Goal: Task Accomplishment & Management: Use online tool/utility

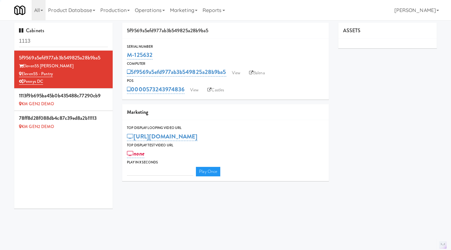
type input "3"
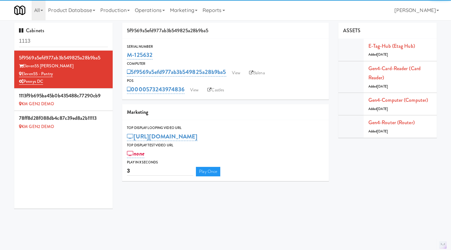
click at [50, 43] on input "1113" at bounding box center [63, 41] width 89 height 12
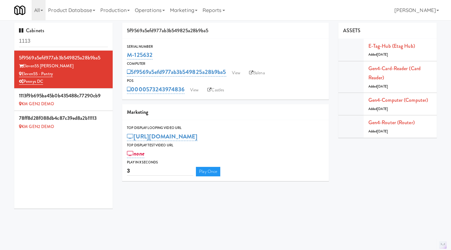
click at [51, 43] on input "1113" at bounding box center [63, 41] width 89 height 12
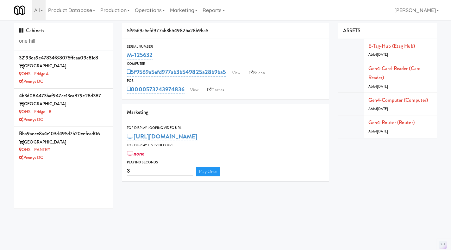
type input "one hill"
click at [81, 151] on div "OHS - PANTRY" at bounding box center [63, 150] width 89 height 8
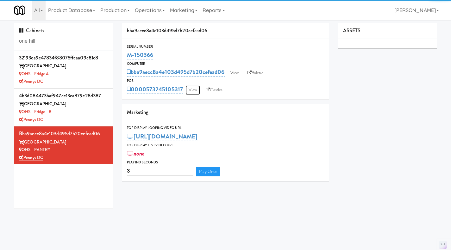
click at [195, 93] on link "View" at bounding box center [192, 89] width 15 height 9
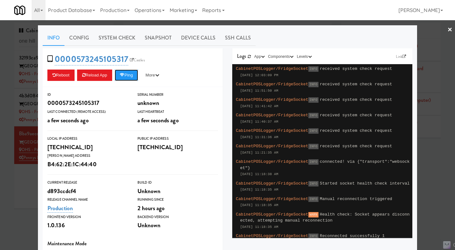
click at [132, 77] on button "Ping" at bounding box center [126, 75] width 23 height 11
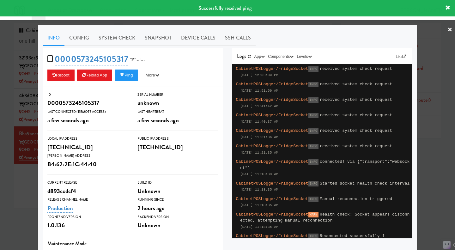
click at [26, 196] on div at bounding box center [227, 125] width 455 height 250
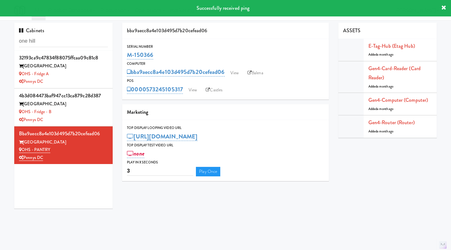
click at [85, 119] on div "Pennys DC" at bounding box center [63, 120] width 89 height 8
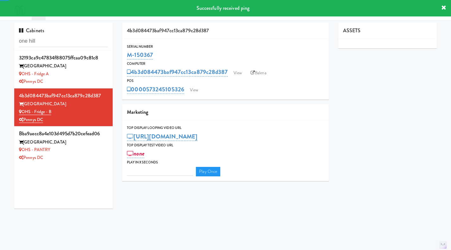
type input "3"
click at [190, 90] on link "View" at bounding box center [194, 89] width 15 height 9
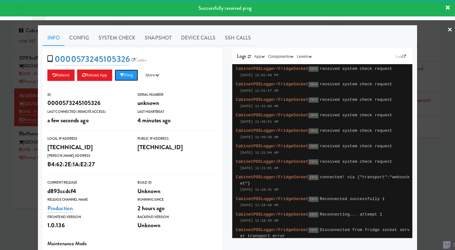
click at [130, 78] on button "Ping" at bounding box center [126, 75] width 23 height 11
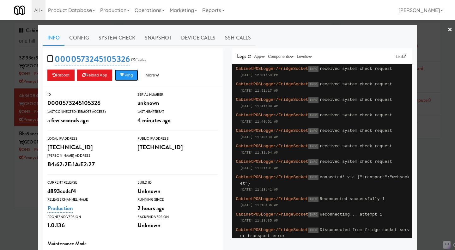
click at [132, 74] on button "Ping" at bounding box center [126, 75] width 23 height 11
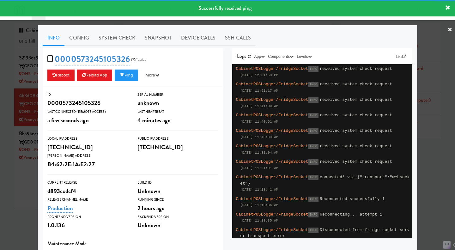
click at [30, 192] on div at bounding box center [227, 125] width 455 height 250
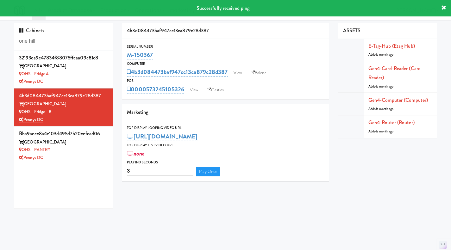
click at [96, 78] on div "Pennys DC" at bounding box center [63, 82] width 89 height 8
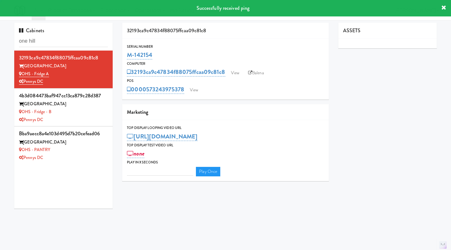
type input "3"
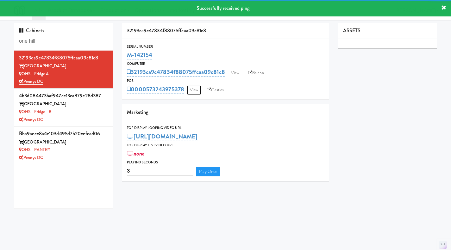
click at [191, 92] on link "View" at bounding box center [194, 89] width 15 height 9
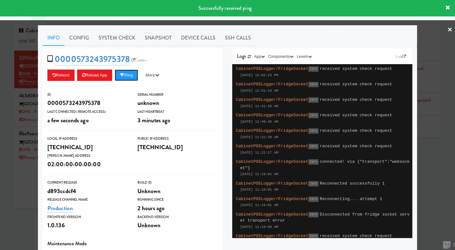
click at [128, 72] on button "Ping" at bounding box center [126, 75] width 23 height 11
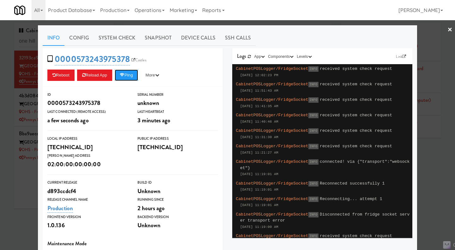
click at [132, 73] on button "Ping" at bounding box center [126, 75] width 23 height 11
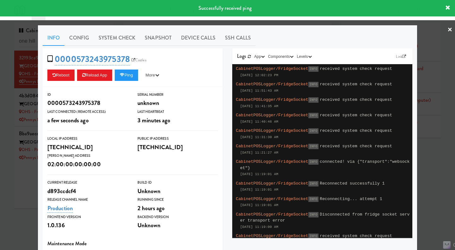
click at [123, 38] on link "System Check" at bounding box center [117, 38] width 46 height 16
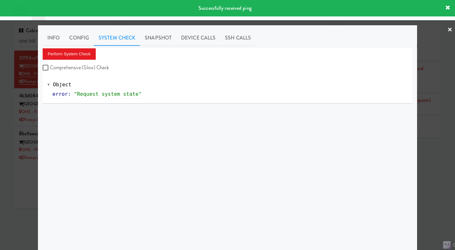
click at [94, 65] on label "Comprehensive (Slow) Check" at bounding box center [76, 67] width 67 height 9
click at [50, 65] on input "Comprehensive (Slow) Check" at bounding box center [46, 67] width 7 height 5
checkbox input "true"
click at [79, 55] on button "Perform System Check" at bounding box center [69, 53] width 53 height 11
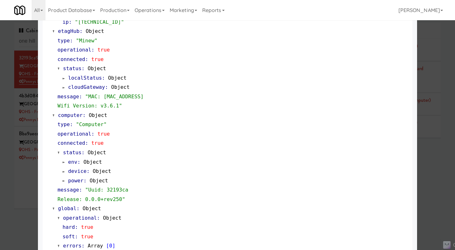
scroll to position [530, 0]
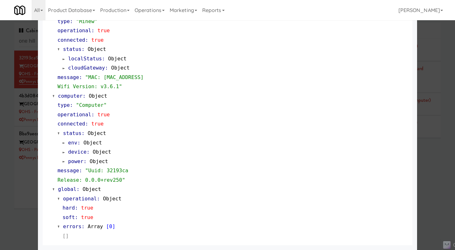
drag, startPoint x: 27, startPoint y: 199, endPoint x: 35, endPoint y: 176, distance: 24.4
click at [27, 199] on div at bounding box center [227, 125] width 455 height 250
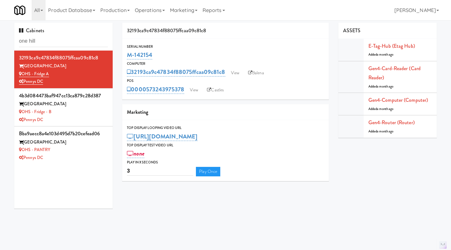
click at [95, 115] on div "OHS - Fridge - B" at bounding box center [63, 112] width 89 height 8
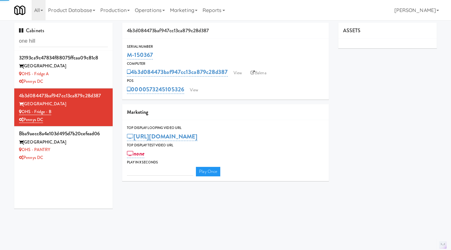
type input "3"
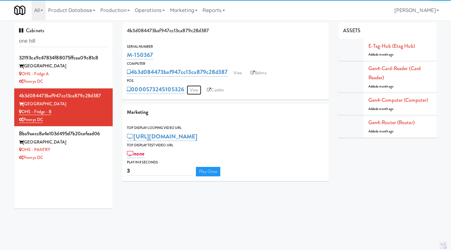
click at [195, 91] on link "View" at bounding box center [194, 89] width 15 height 9
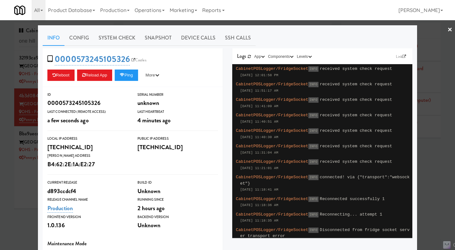
click at [113, 36] on link "System Check" at bounding box center [117, 38] width 46 height 16
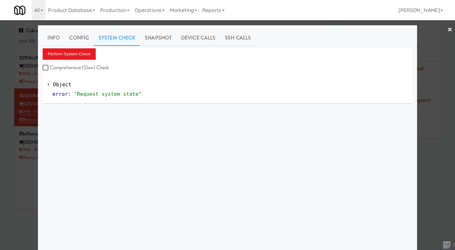
click at [92, 65] on label "Comprehensive (Slow) Check" at bounding box center [76, 67] width 67 height 9
click at [50, 65] on input "Comprehensive (Slow) Check" at bounding box center [46, 67] width 7 height 5
checkbox input "true"
click at [84, 54] on button "Perform System Check" at bounding box center [69, 53] width 53 height 11
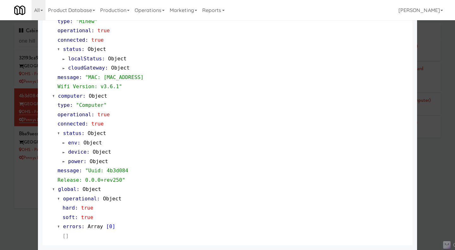
scroll to position [530, 0]
click at [27, 194] on div at bounding box center [227, 125] width 455 height 250
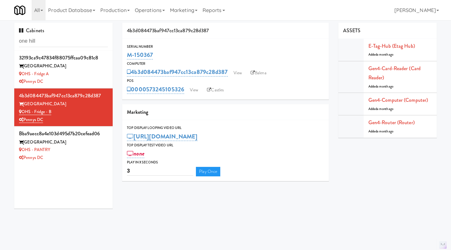
click at [81, 156] on div "Pennys DC" at bounding box center [63, 158] width 89 height 8
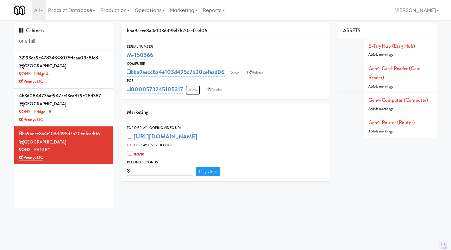
click at [194, 93] on link "View" at bounding box center [192, 89] width 15 height 9
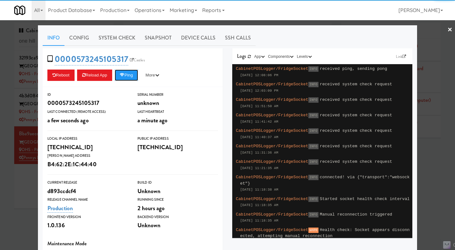
click at [126, 76] on button "Ping" at bounding box center [126, 75] width 23 height 11
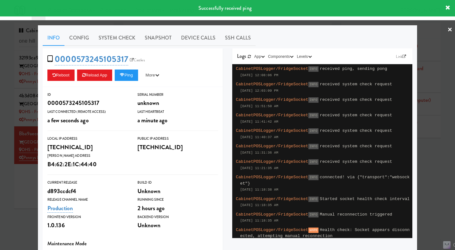
click at [118, 40] on link "System Check" at bounding box center [117, 38] width 46 height 16
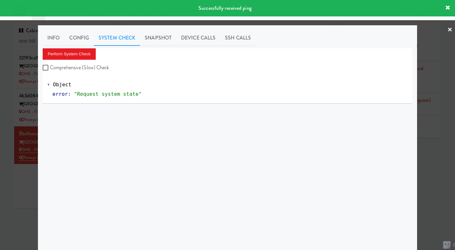
click at [85, 68] on label "Comprehensive (Slow) Check" at bounding box center [76, 67] width 67 height 9
click at [50, 68] on input "Comprehensive (Slow) Check" at bounding box center [46, 67] width 7 height 5
checkbox input "true"
click at [74, 56] on button "Perform System Check" at bounding box center [69, 53] width 53 height 11
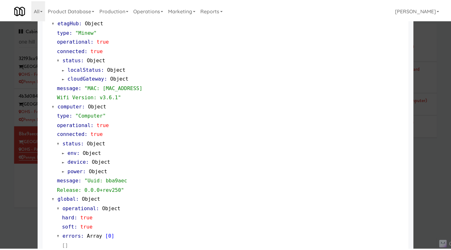
scroll to position [530, 0]
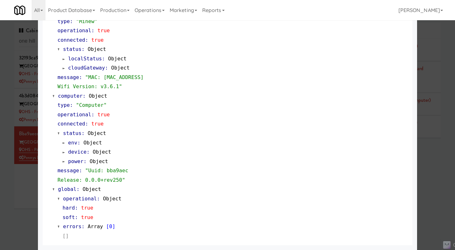
drag, startPoint x: 25, startPoint y: 203, endPoint x: 29, endPoint y: 200, distance: 5.2
click at [25, 203] on div at bounding box center [227, 125] width 455 height 250
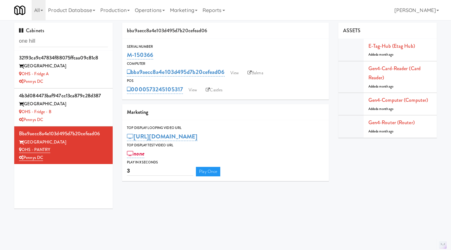
click at [156, 12] on link "Operations" at bounding box center [149, 10] width 35 height 20
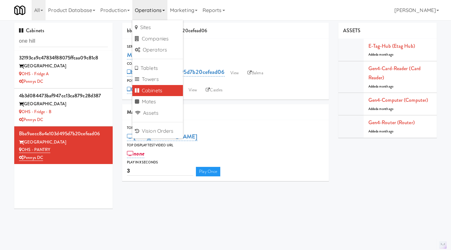
click at [89, 82] on div "Pennys DC" at bounding box center [63, 82] width 89 height 8
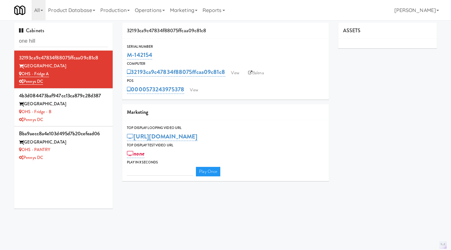
type input "3"
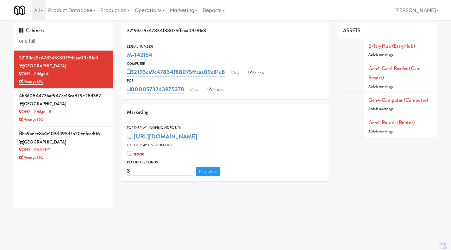
drag, startPoint x: 187, startPoint y: 97, endPoint x: 148, endPoint y: 96, distance: 39.2
click at [148, 96] on div "Serial Number M-142154 Computer 32193ca9c47834f88075ffcaa09c81c8 View Balena PO…" at bounding box center [225, 69] width 206 height 61
copy link "573243975378"
click at [92, 112] on div "OHS - Fridge - B" at bounding box center [63, 112] width 89 height 8
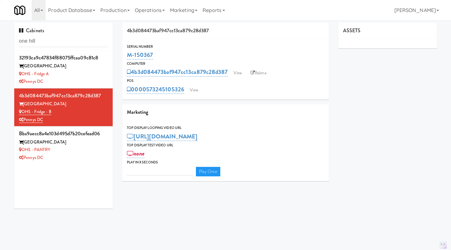
type input "3"
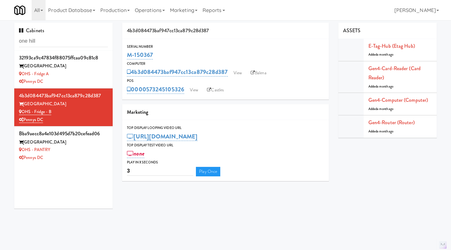
drag, startPoint x: 186, startPoint y: 95, endPoint x: 147, endPoint y: 93, distance: 39.3
click at [147, 93] on div "Serial Number M-150367 Computer 4b3d084473baf947cc13ca879c28d387 View Balena PO…" at bounding box center [225, 69] width 206 height 61
copy link "573245105326"
click at [95, 155] on div "Pennys DC" at bounding box center [63, 158] width 89 height 8
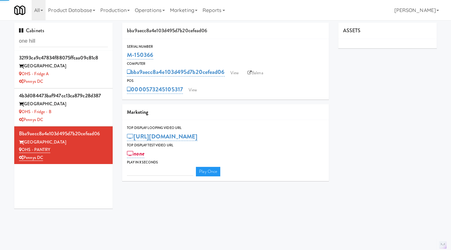
type input "3"
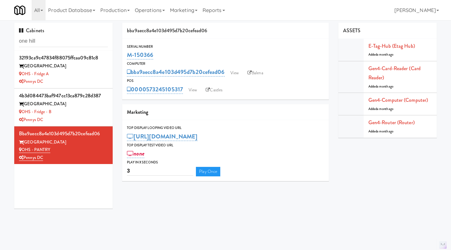
drag, startPoint x: 182, startPoint y: 97, endPoint x: 147, endPoint y: 98, distance: 35.1
click at [147, 98] on div "Serial Number M-150366 Computer bba9aecc8a4e103d495d7b20cefead06 View Balena PO…" at bounding box center [225, 69] width 206 height 61
copy link "573245105317"
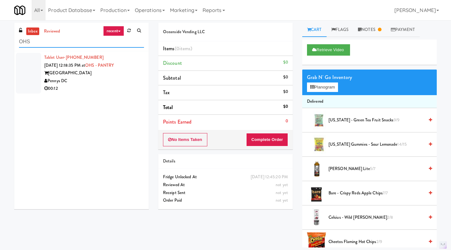
type input "OHS"
click at [151, 6] on link "Operations" at bounding box center [149, 10] width 35 height 20
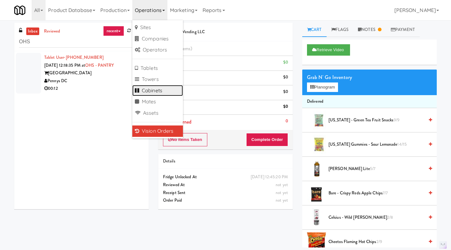
click at [159, 92] on link "Cabinets" at bounding box center [157, 90] width 51 height 11
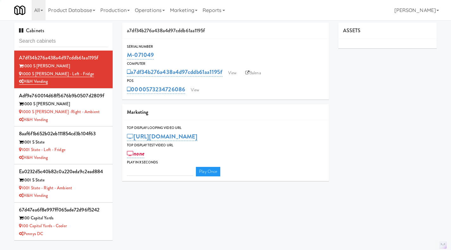
type input "M-071044"
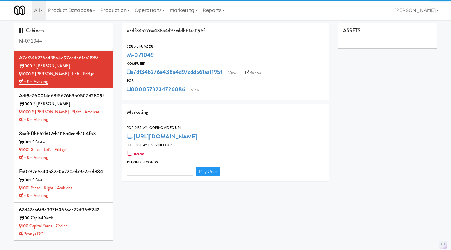
type input "3"
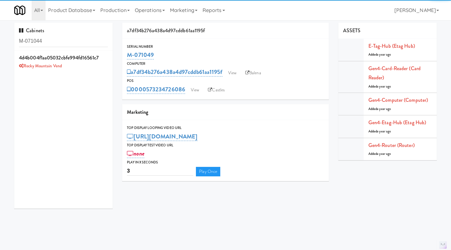
type input "M-071044"
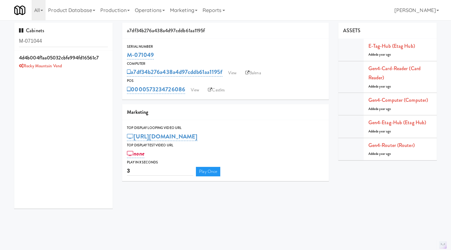
click at [90, 67] on div "Rocky Mountain Vend" at bounding box center [63, 66] width 89 height 8
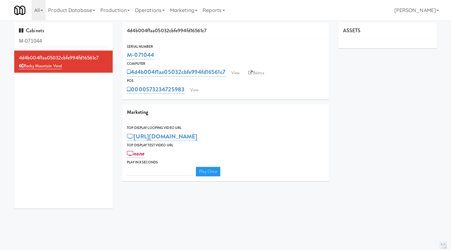
type input "3"
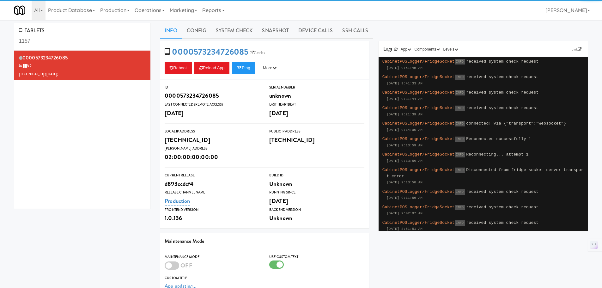
click at [152, 11] on link "Operations" at bounding box center [149, 10] width 35 height 20
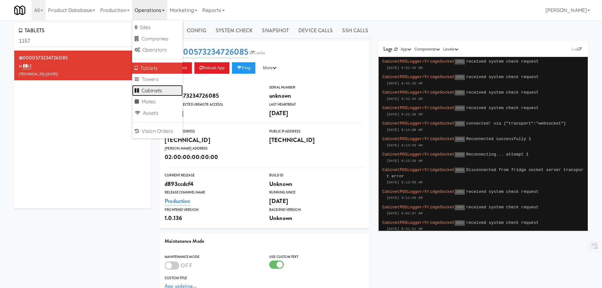
click at [154, 94] on link "Cabinets" at bounding box center [157, 90] width 51 height 11
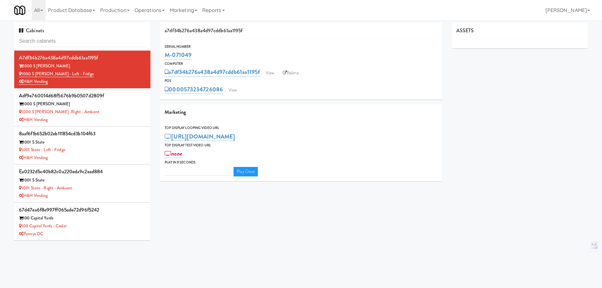
type input "3"
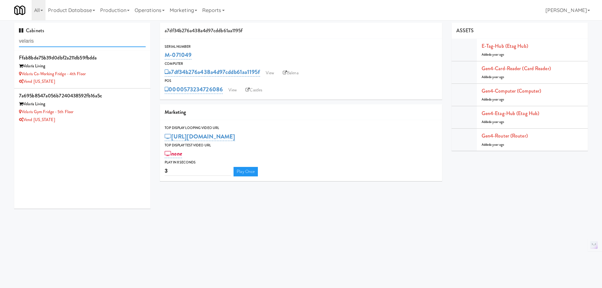
type input "velaris"
